Goal: Navigation & Orientation: Find specific page/section

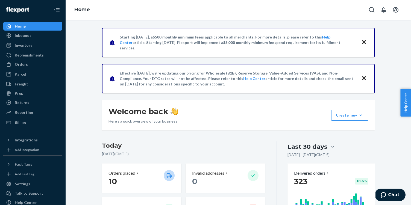
click at [36, 50] on ul "Home Inbounds Shipping Plans Problems Inventory Products Replenishments Orders …" at bounding box center [32, 74] width 59 height 105
click at [37, 53] on div "Replenishments" at bounding box center [29, 54] width 29 height 5
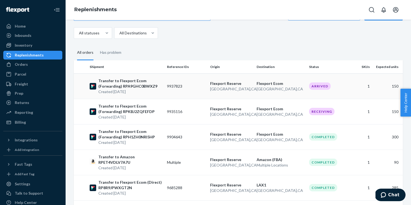
scroll to position [19, 0]
click at [31, 38] on div "Inbounds" at bounding box center [33, 36] width 58 height 8
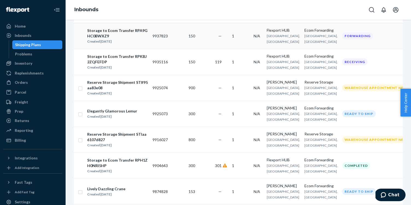
scroll to position [90, 0]
